Goal: Task Accomplishment & Management: Manage account settings

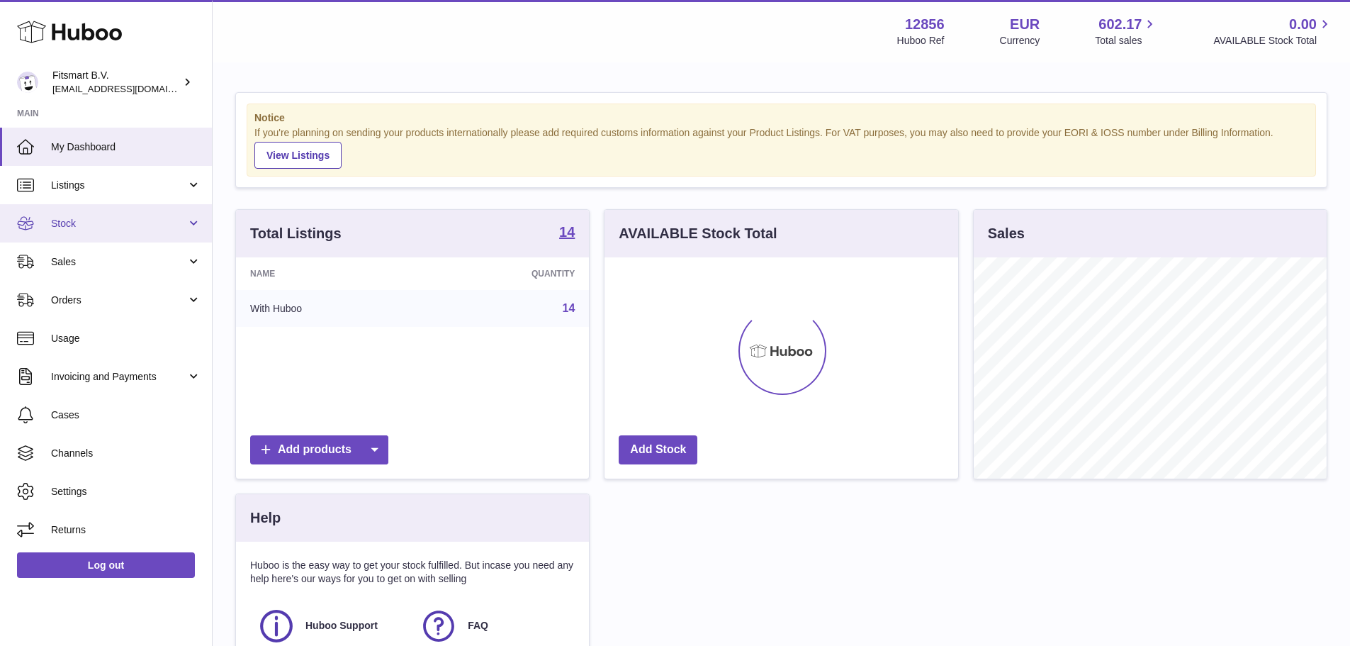
scroll to position [221, 354]
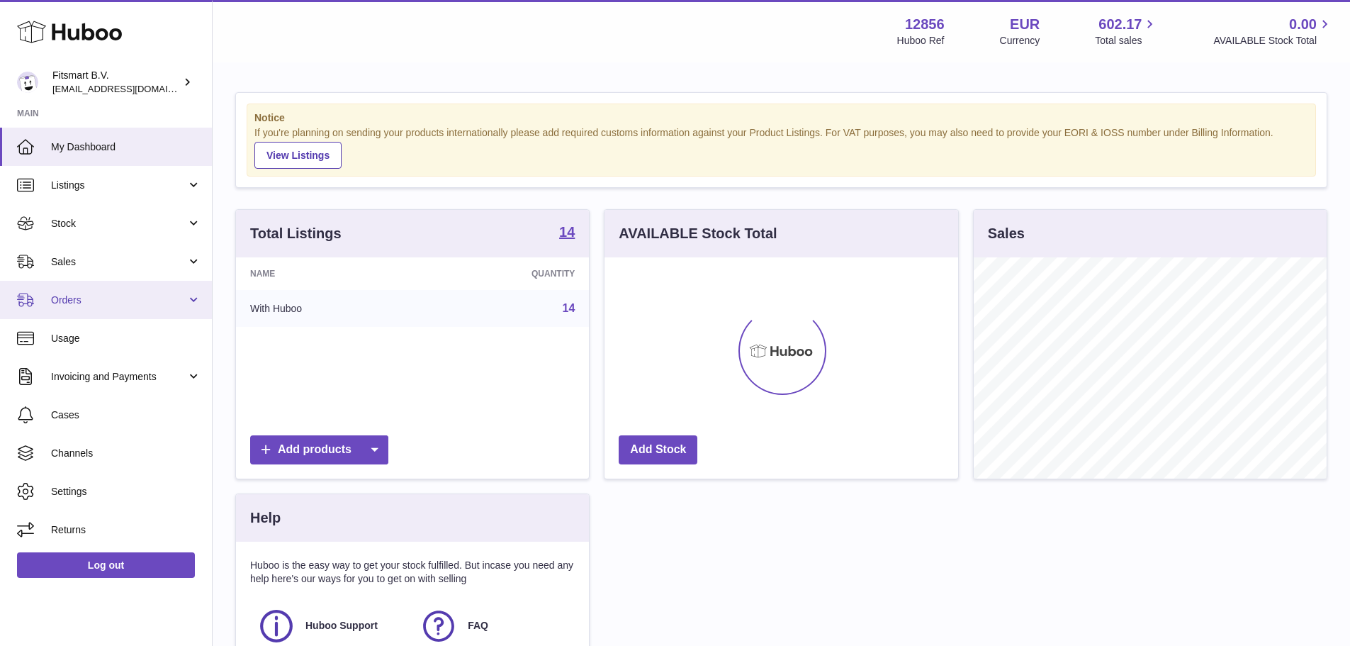
click at [128, 300] on span "Orders" at bounding box center [118, 299] width 135 height 13
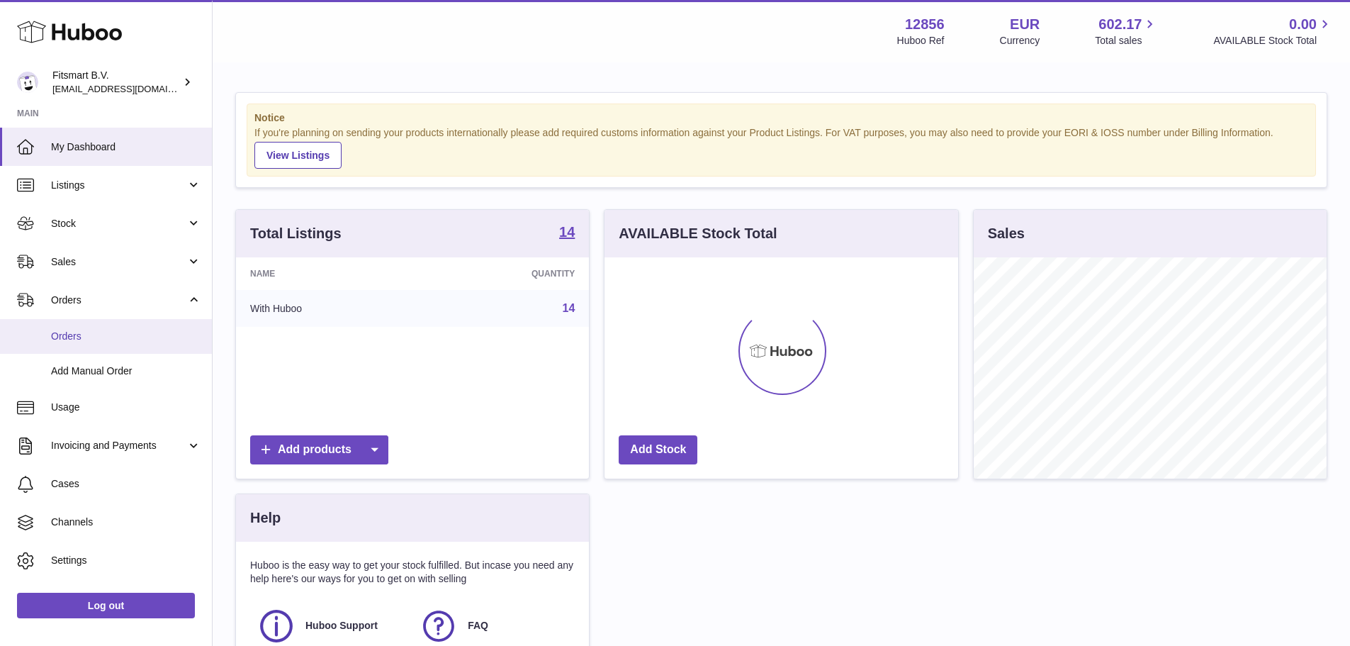
click at [120, 329] on span "Orders" at bounding box center [126, 335] width 150 height 13
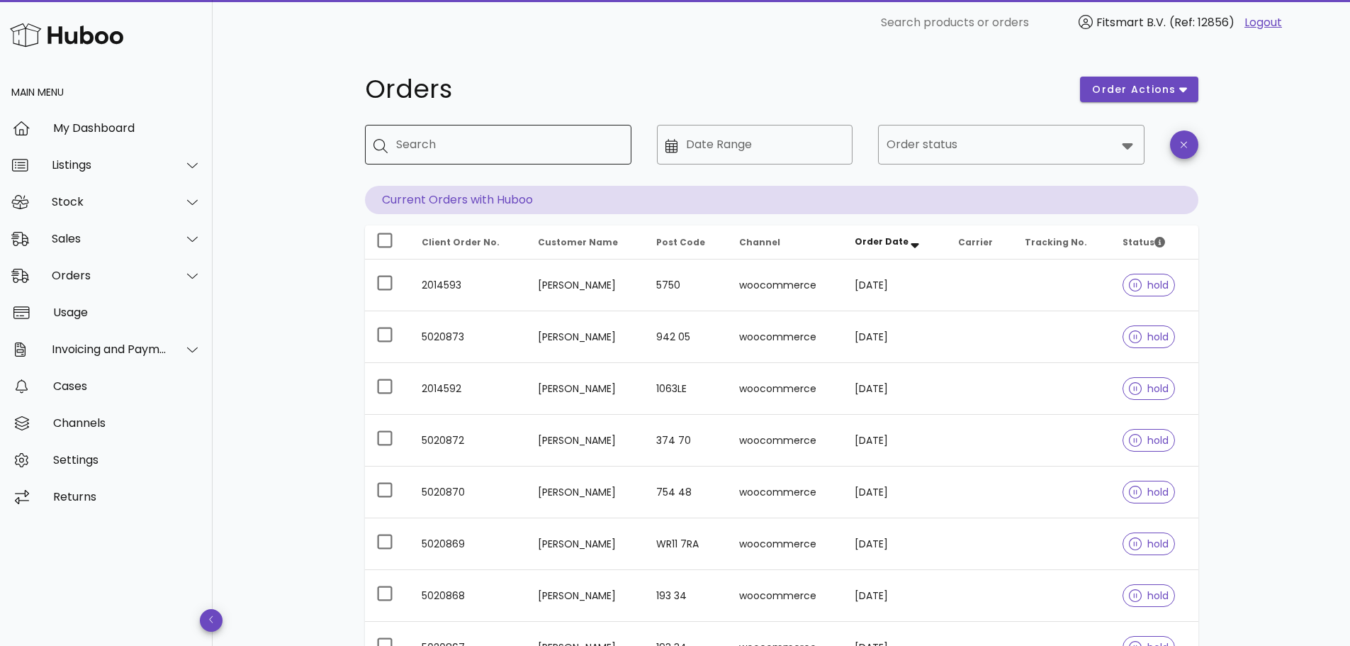
click at [516, 147] on input "Search" at bounding box center [508, 144] width 224 height 23
type input "*********"
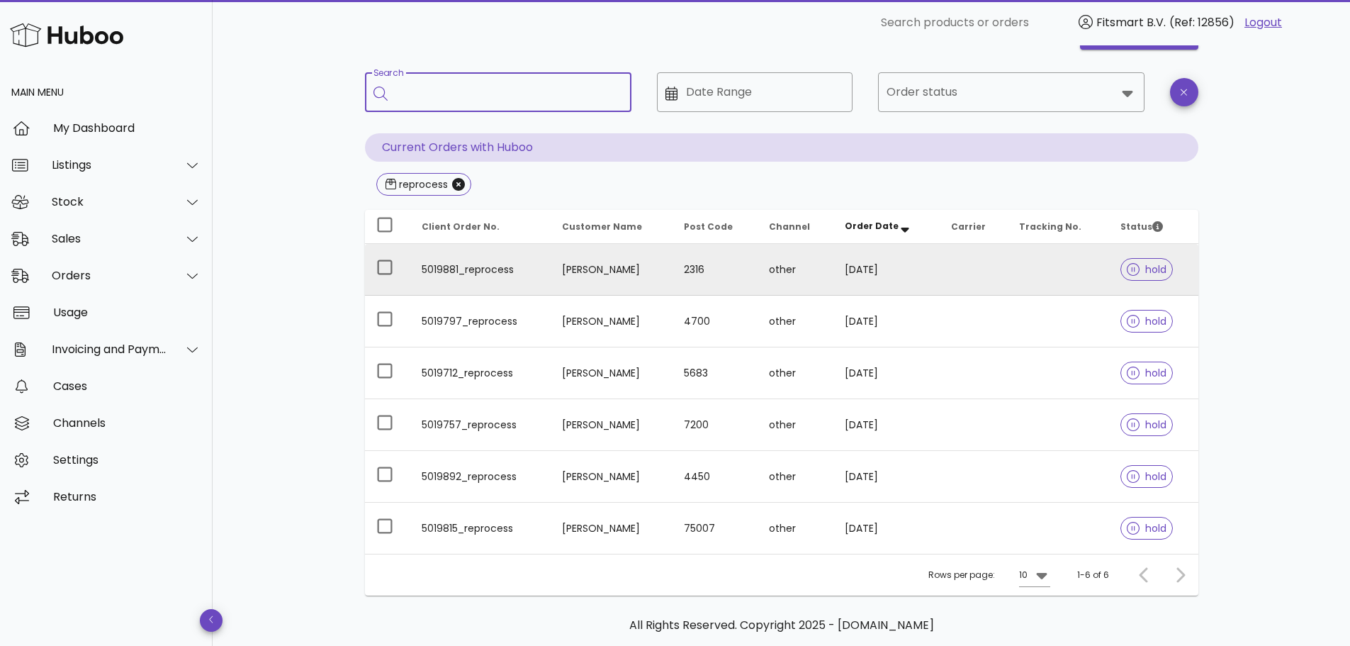
scroll to position [117, 0]
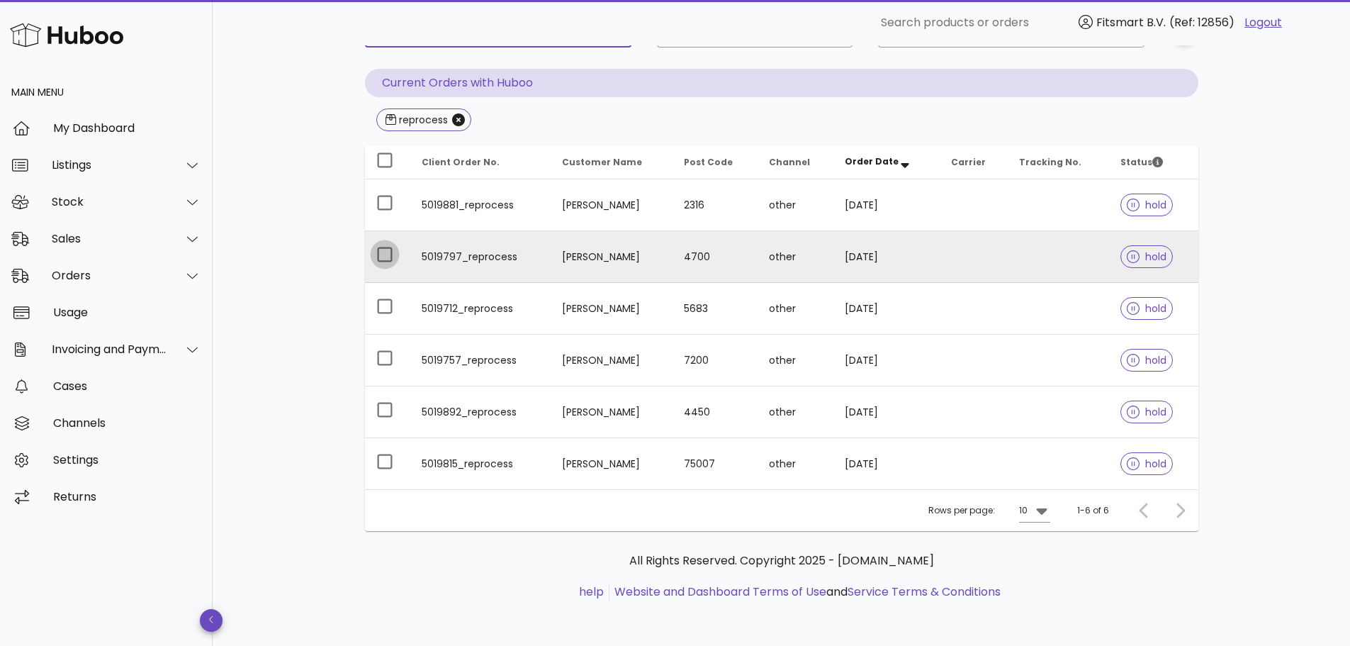
click at [382, 206] on div at bounding box center [385, 203] width 24 height 24
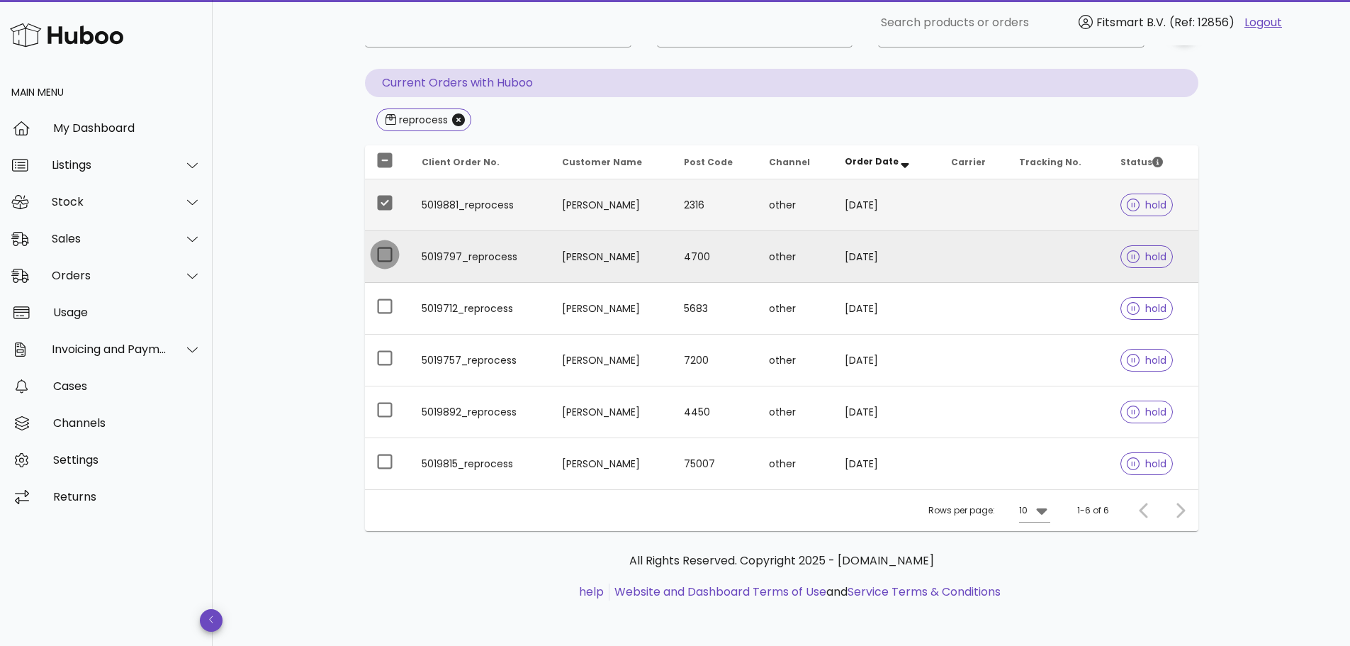
click at [382, 261] on div at bounding box center [385, 254] width 24 height 24
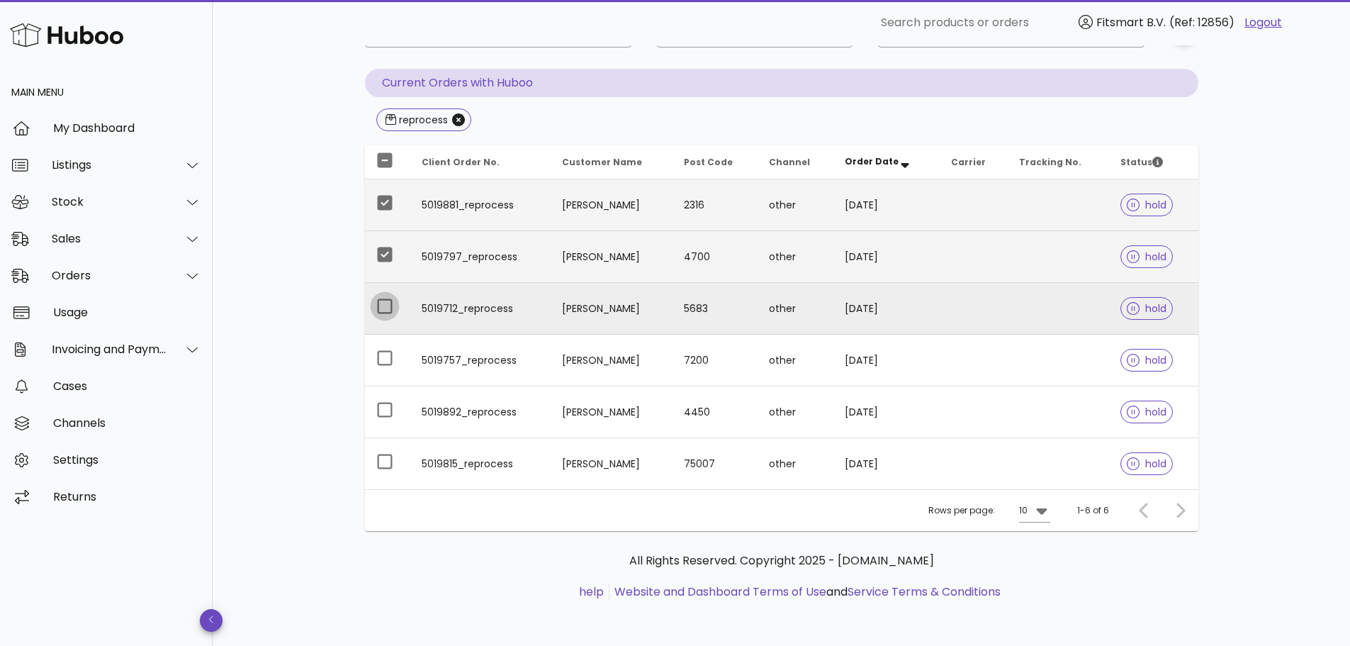
click at [379, 297] on div at bounding box center [385, 306] width 24 height 24
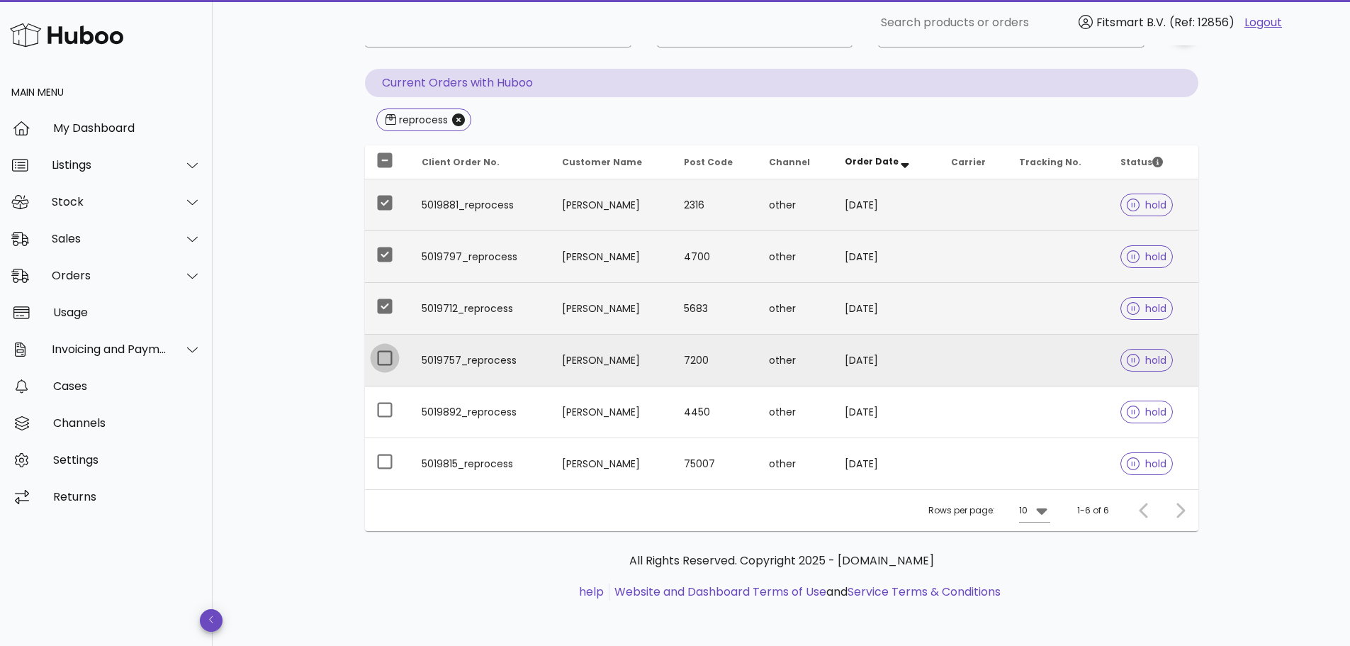
click at [381, 356] on div at bounding box center [385, 358] width 24 height 24
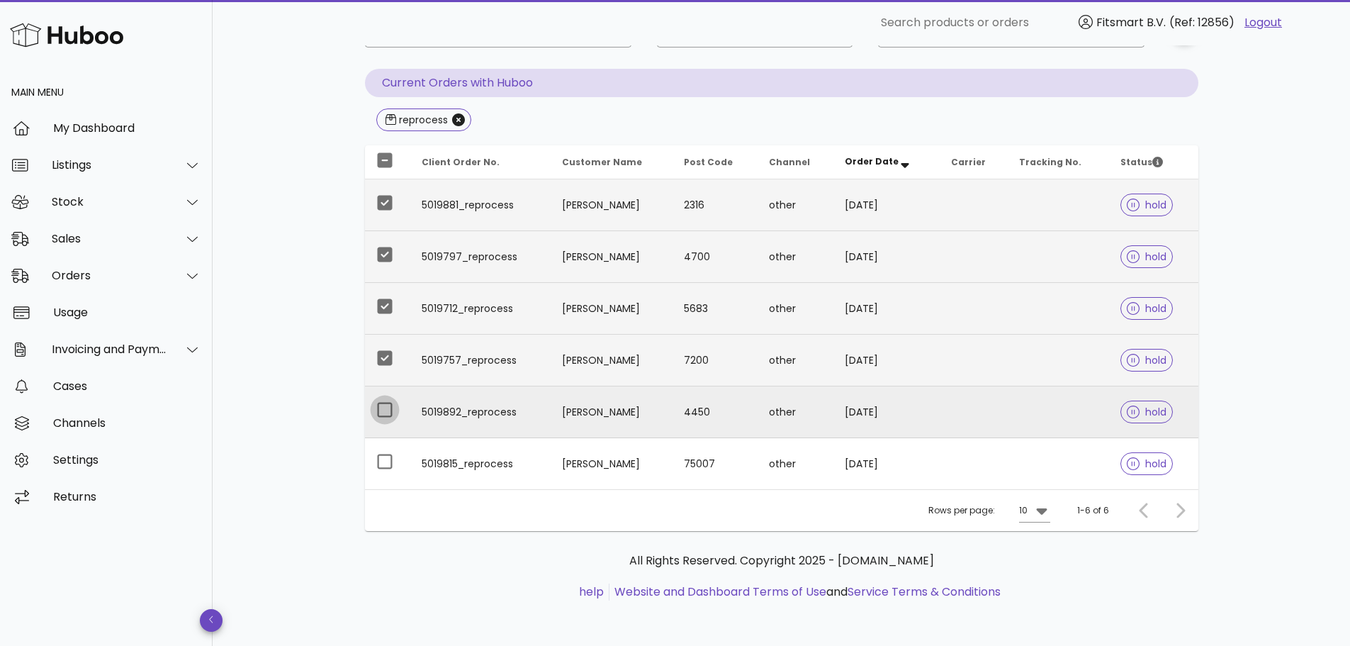
click at [383, 399] on div at bounding box center [385, 410] width 24 height 24
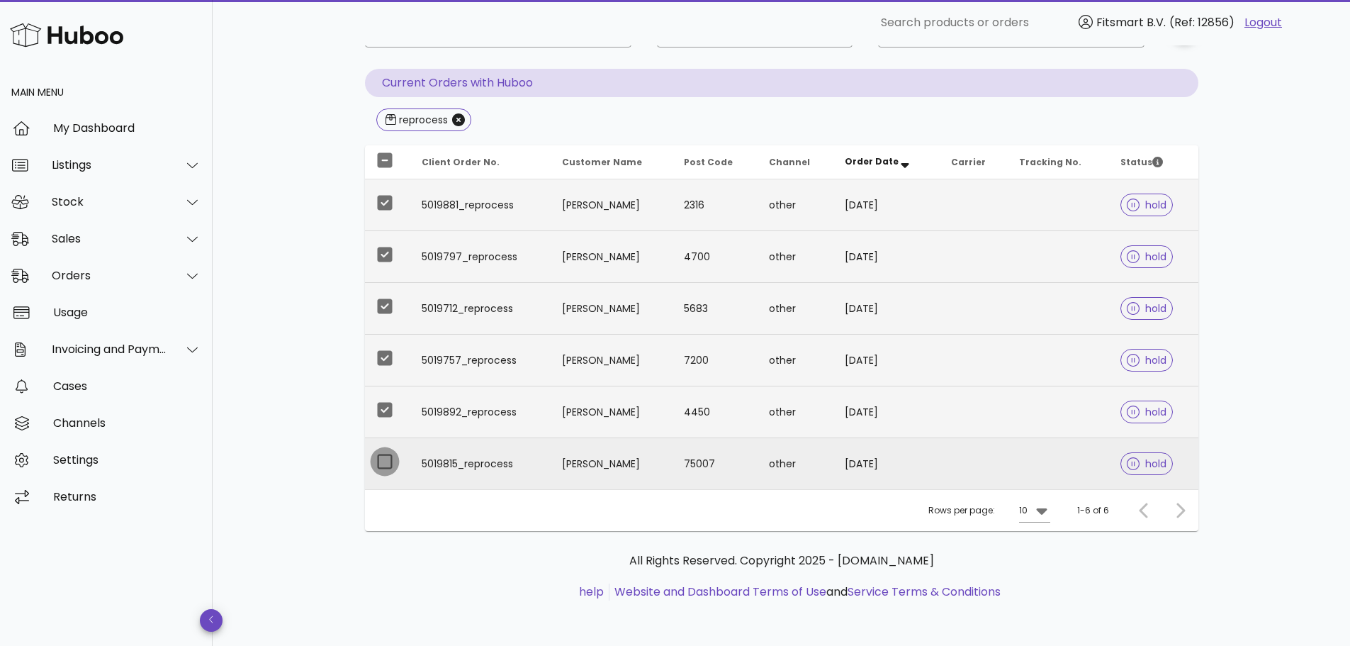
click at [390, 459] on div at bounding box center [385, 461] width 24 height 24
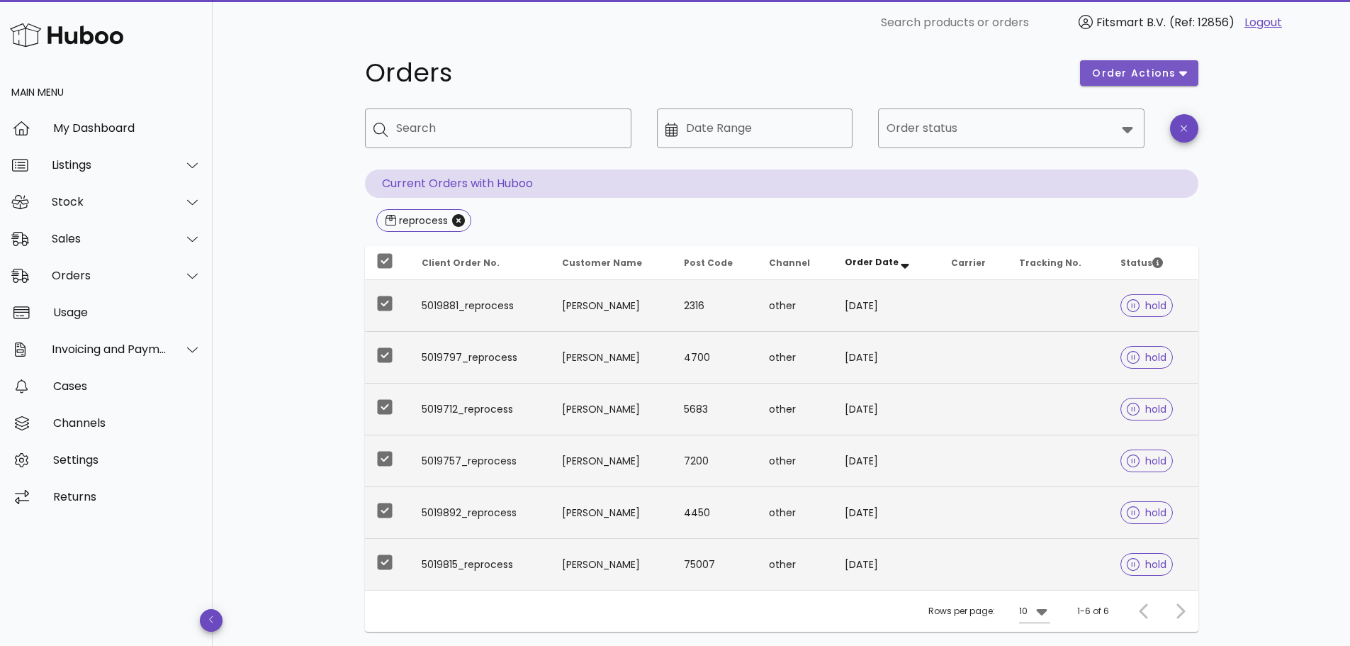
scroll to position [0, 0]
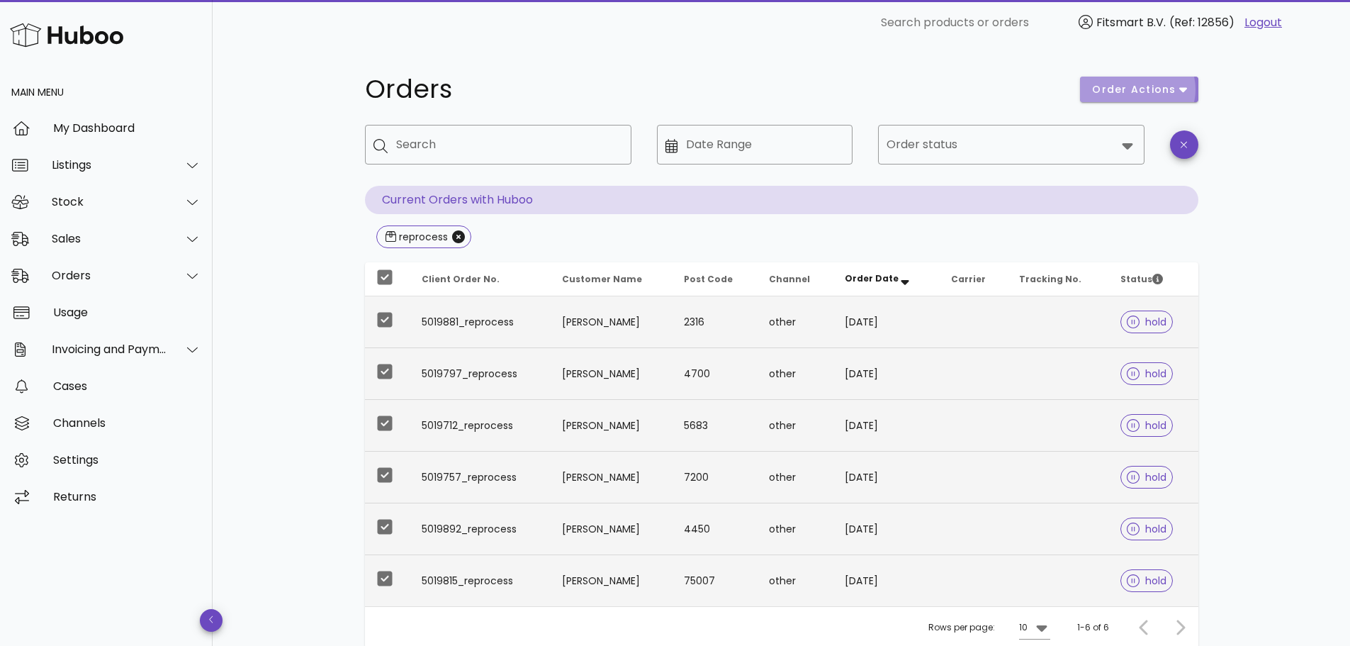
click at [1183, 82] on span "order actions" at bounding box center [1138, 89] width 95 height 15
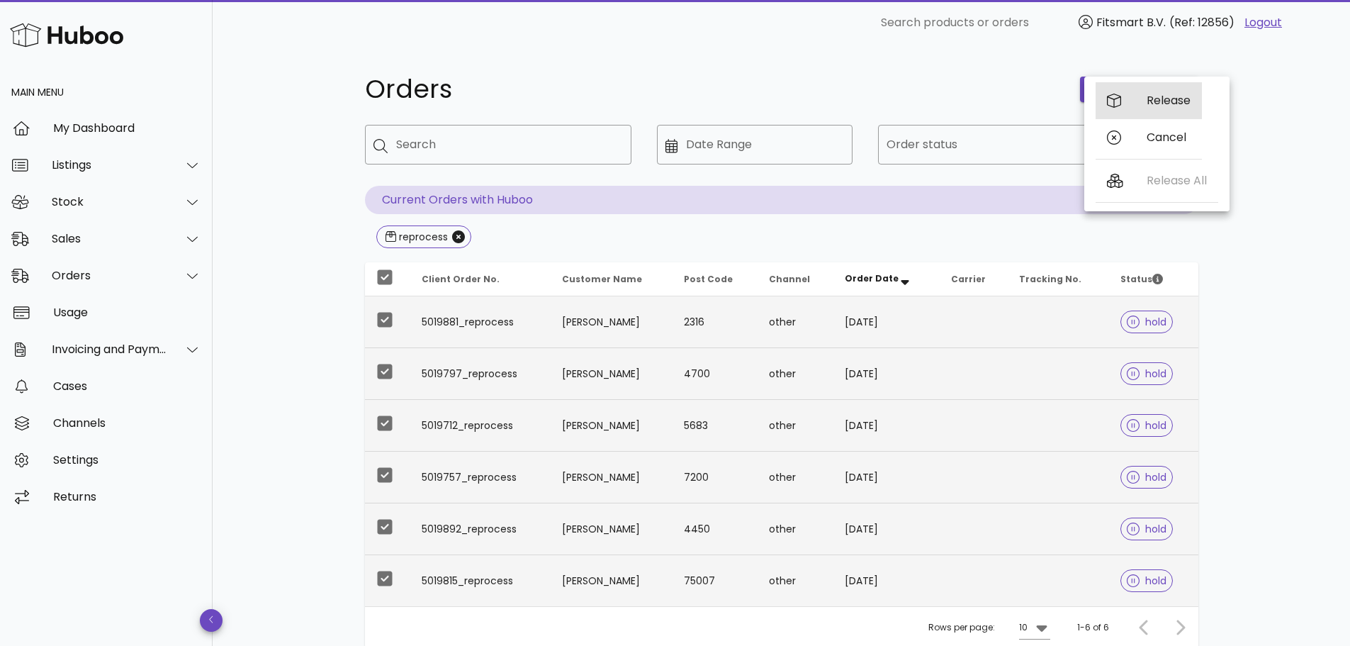
click at [1146, 101] on div "Release" at bounding box center [1148, 100] width 106 height 37
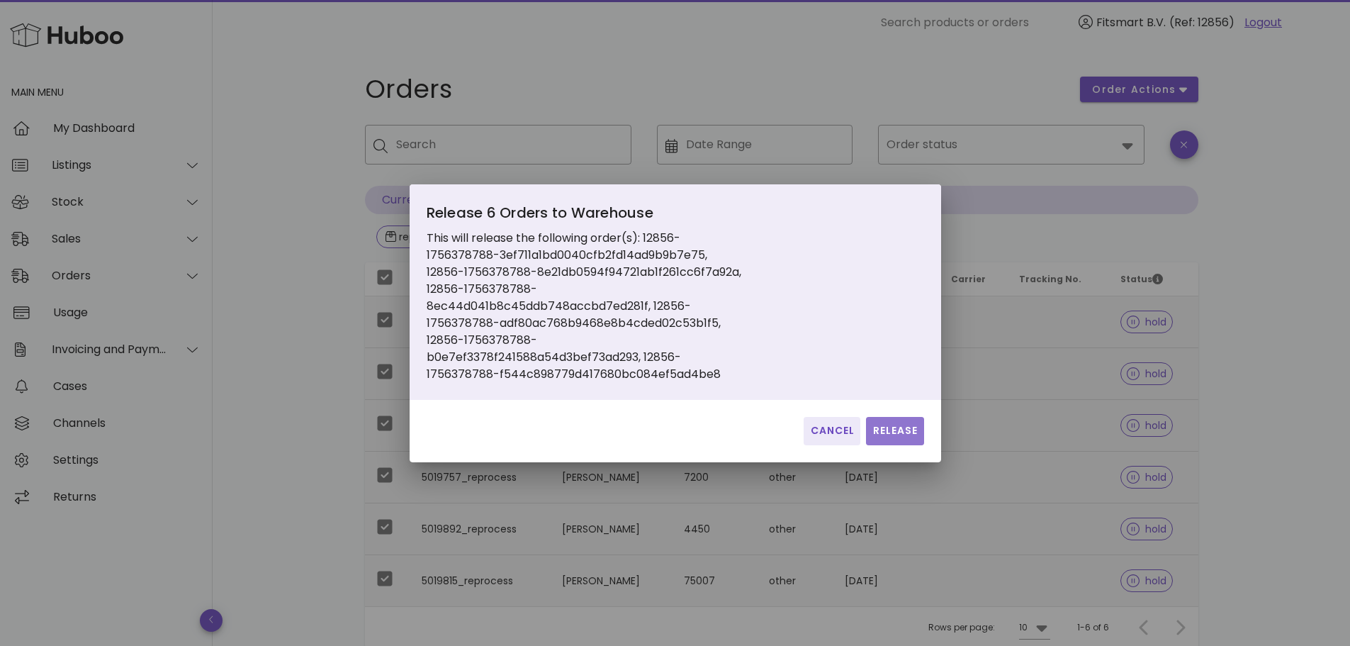
click at [886, 434] on span "Release" at bounding box center [895, 430] width 46 height 15
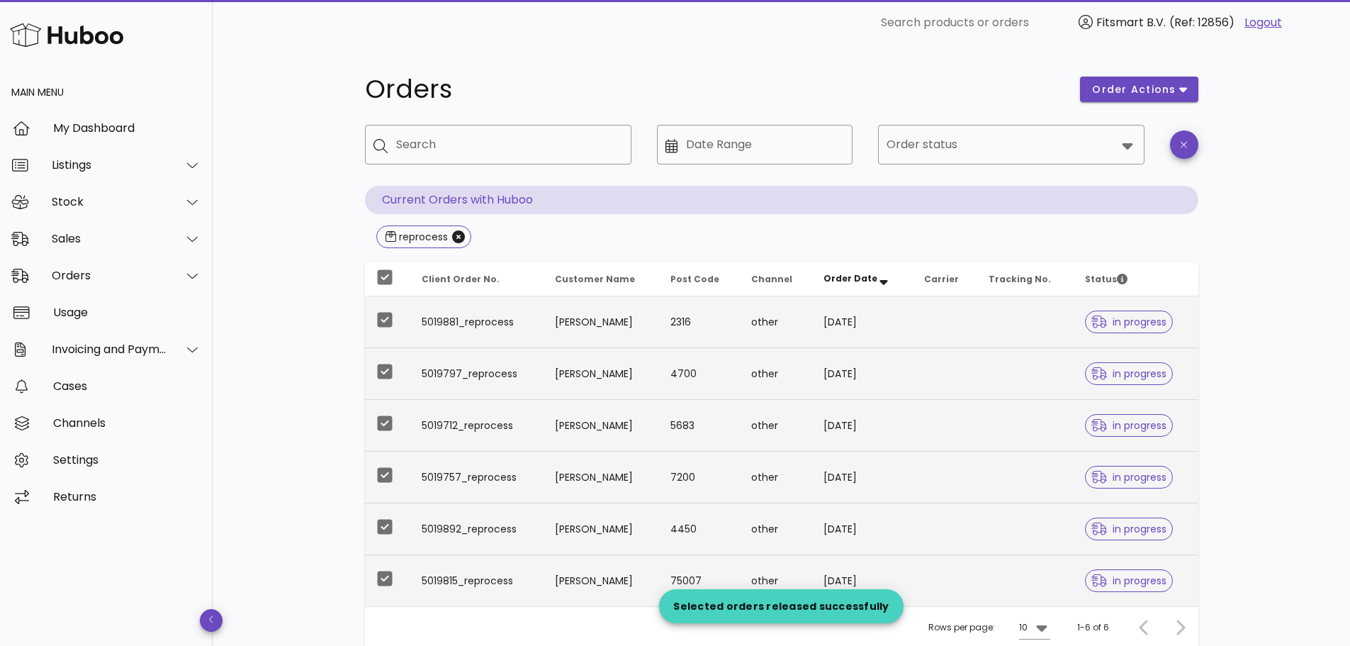
click at [314, 420] on div "Orders order actions ​ Search ​ Date Range ​ Order status Current Orders with H…" at bounding box center [781, 403] width 1137 height 717
click at [381, 274] on div at bounding box center [385, 277] width 24 height 24
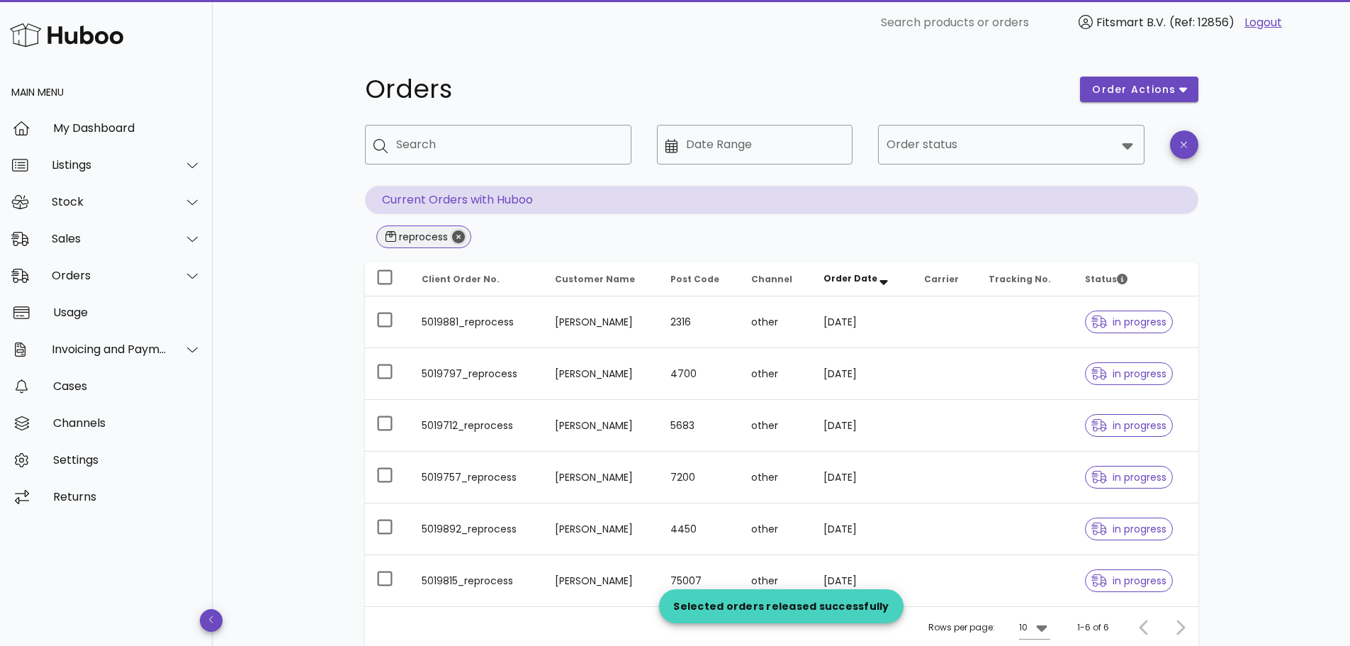
click at [455, 239] on icon "Close" at bounding box center [458, 236] width 13 height 13
